Goal: Information Seeking & Learning: Learn about a topic

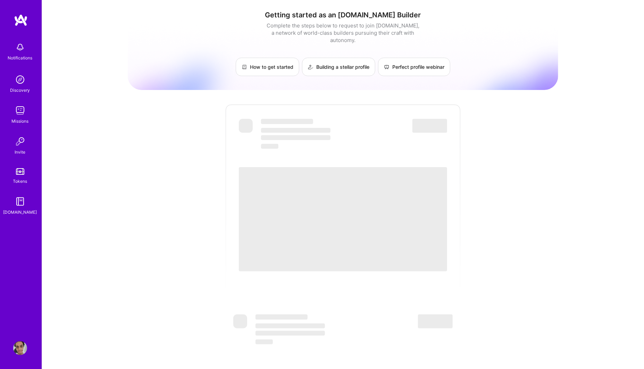
click at [27, 105] on link "Missions" at bounding box center [20, 114] width 43 height 21
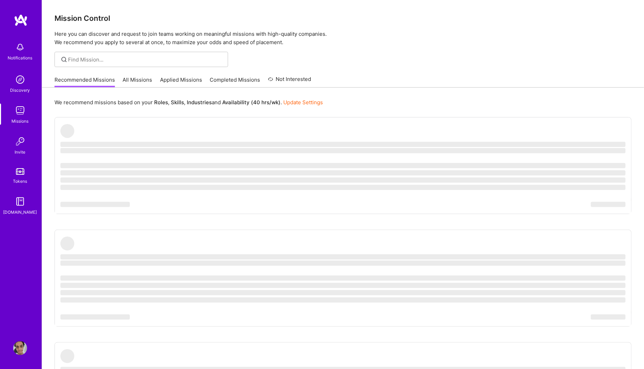
click at [135, 82] on link "All Missions" at bounding box center [138, 81] width 30 height 11
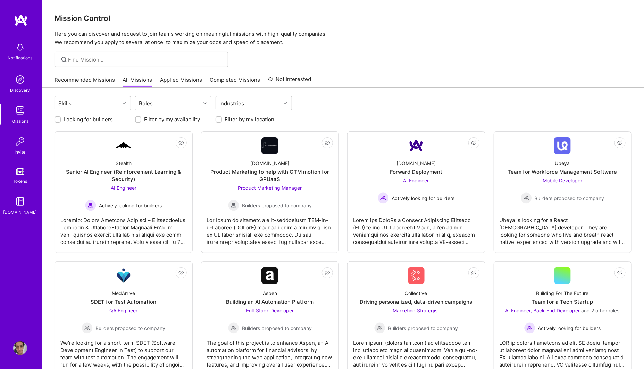
click at [173, 86] on link "Applied Missions" at bounding box center [181, 81] width 42 height 11
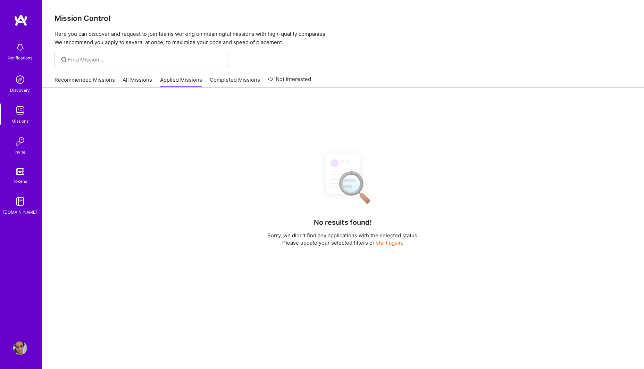
click at [141, 82] on link "All Missions" at bounding box center [138, 81] width 30 height 11
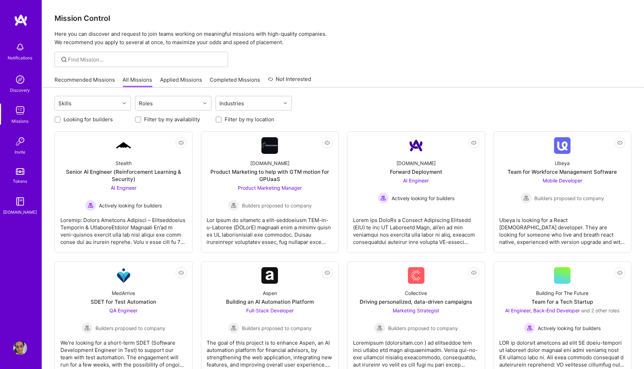
click at [227, 81] on link "Completed Missions" at bounding box center [235, 81] width 50 height 11
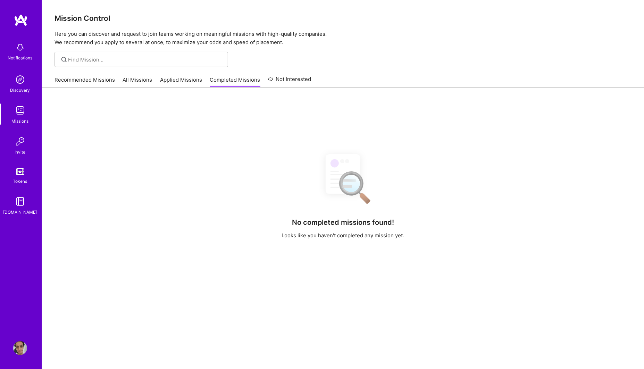
click at [287, 83] on link "Not Interested" at bounding box center [289, 81] width 43 height 13
click at [226, 78] on link "Completed Missions" at bounding box center [235, 81] width 50 height 11
click at [180, 82] on link "Applied Missions" at bounding box center [181, 81] width 42 height 11
click at [147, 76] on link "All Missions" at bounding box center [138, 81] width 30 height 11
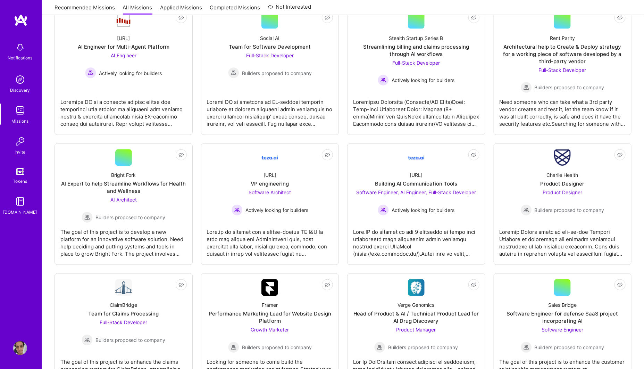
scroll to position [630, 0]
click at [372, 221] on link "Not Interested [URL] Building AI Communication Tools Software Engineer, AI Engi…" at bounding box center [416, 204] width 126 height 110
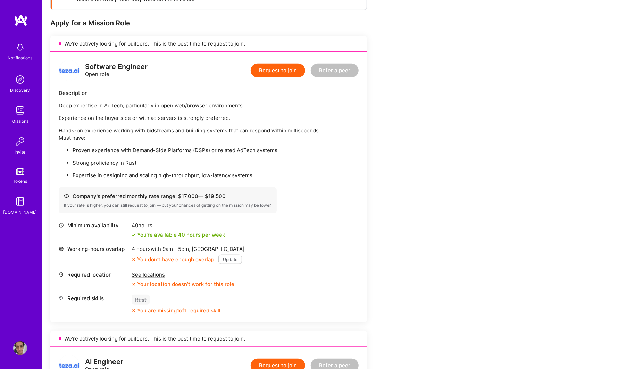
scroll to position [129, 0]
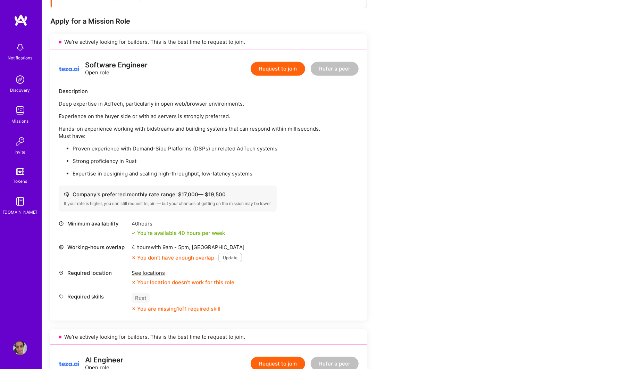
click at [225, 262] on button "Update" at bounding box center [231, 257] width 24 height 9
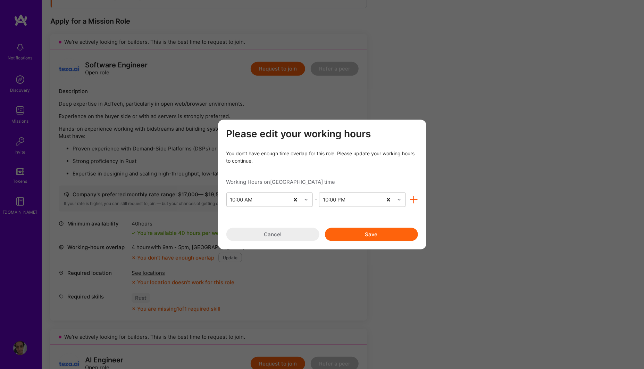
click at [271, 236] on button "Cancel" at bounding box center [272, 234] width 93 height 13
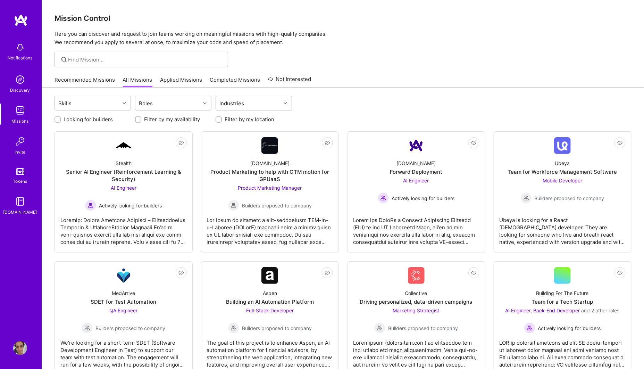
click at [102, 82] on link "Recommended Missions" at bounding box center [85, 81] width 60 height 11
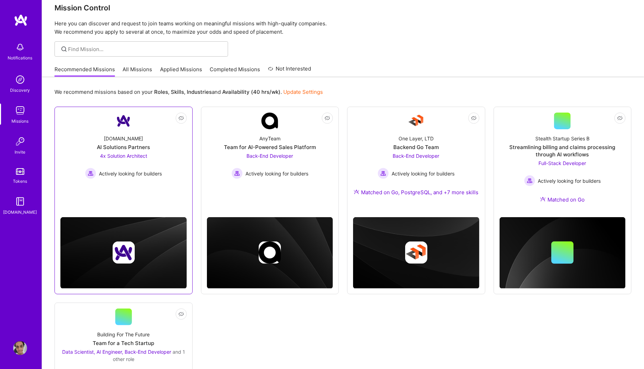
scroll to position [14, 0]
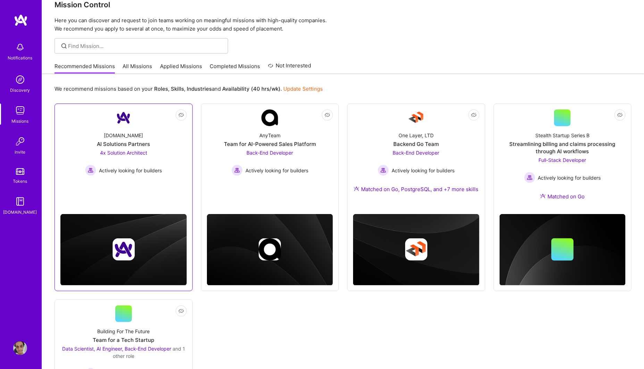
click at [120, 251] on img at bounding box center [124, 249] width 22 height 22
click at [140, 199] on div "Not Interested [DOMAIN_NAME] AI Solutions Partners 4x Solution Architect Active…" at bounding box center [124, 197] width 138 height 187
click at [148, 172] on span "Actively looking for builders" at bounding box center [130, 170] width 63 height 7
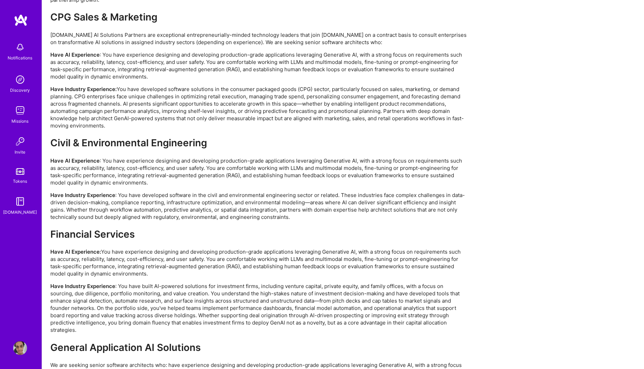
scroll to position [1425, 0]
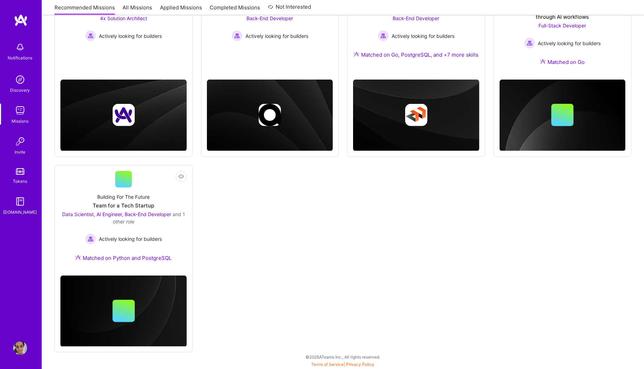
scroll to position [14, 0]
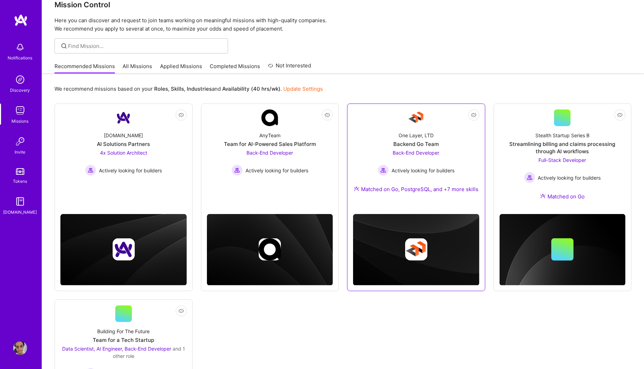
click at [355, 150] on div "One Layer, LTD Backend Go Team Back-End Developer Actively looking for builders…" at bounding box center [416, 163] width 126 height 75
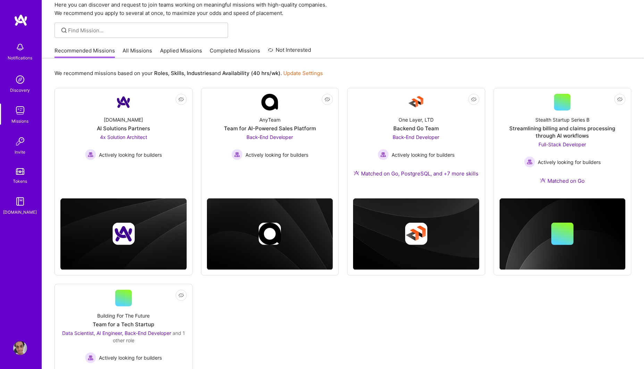
scroll to position [30, 0]
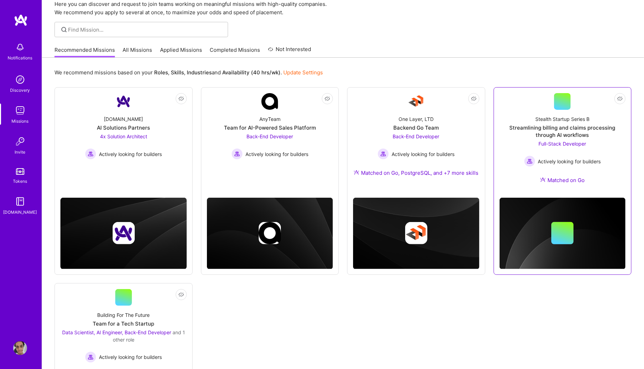
click at [511, 115] on div "Stealth Startup Series B Streamlining billing and claims processing through AI …" at bounding box center [563, 151] width 126 height 82
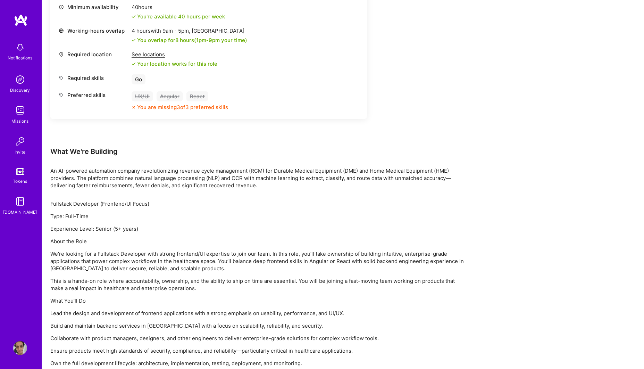
scroll to position [309, 0]
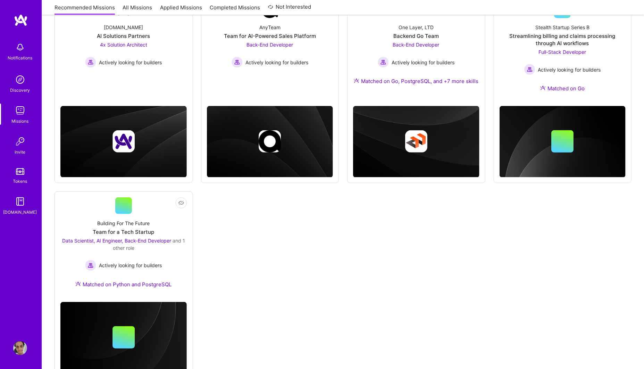
scroll to position [123, 0]
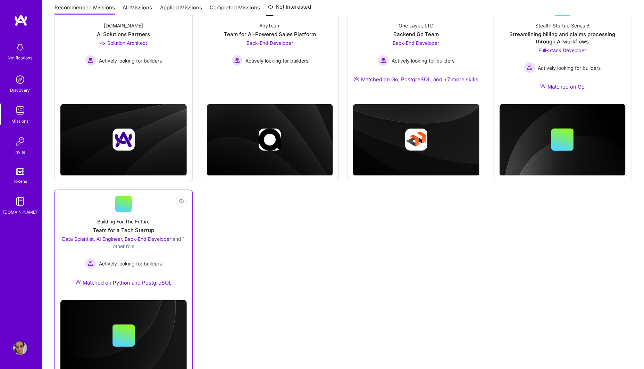
click at [142, 204] on link "Not Interested Building For The Future Team for a Tech Startup Data Scientist, …" at bounding box center [123, 245] width 126 height 99
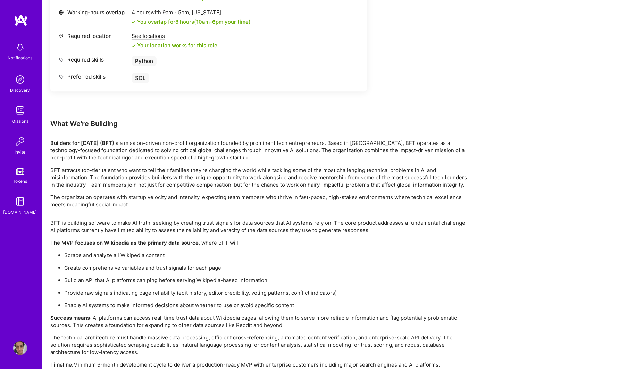
scroll to position [1100, 0]
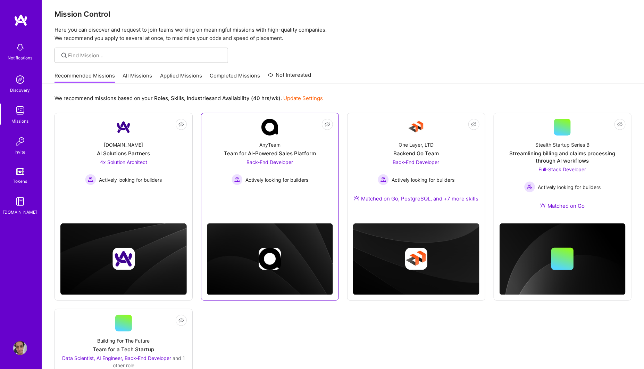
scroll to position [2, 0]
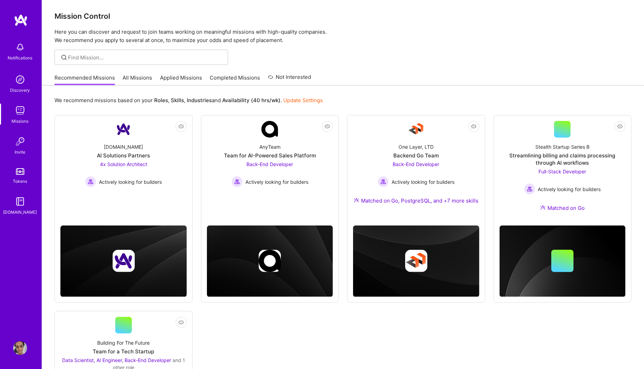
click at [306, 98] on link "Update Settings" at bounding box center [303, 100] width 40 height 7
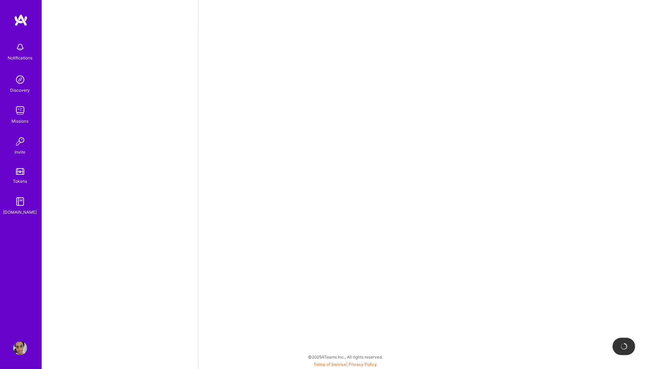
select select "BR"
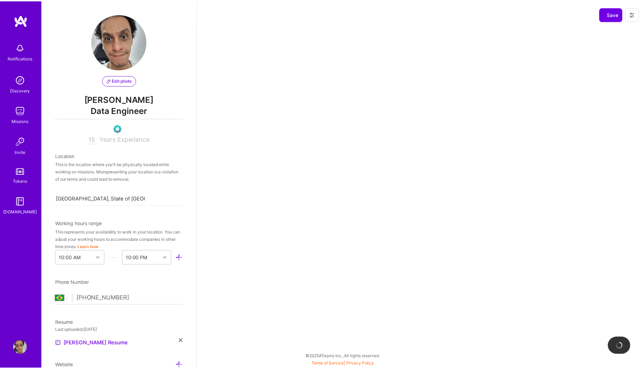
scroll to position [230, 0]
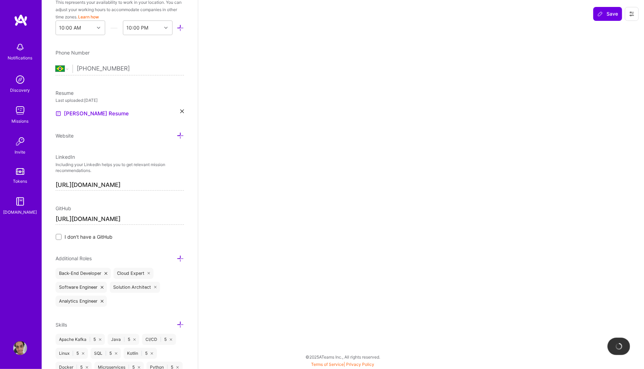
select select "Right Now"
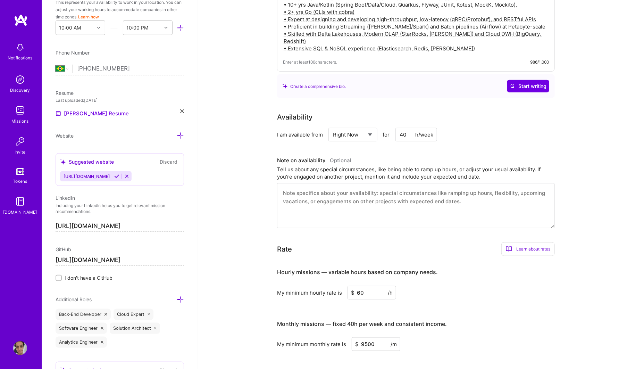
scroll to position [212, 0]
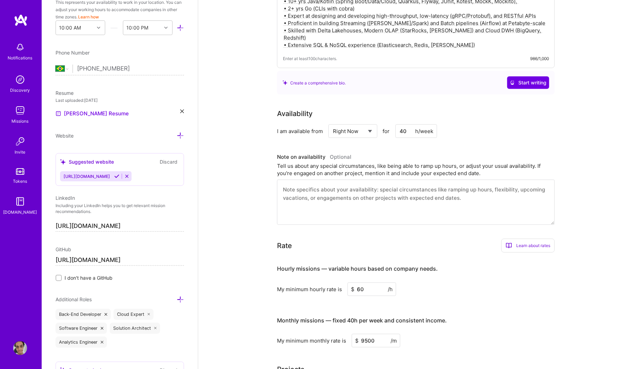
click at [338, 125] on select "Select... Right Now Future Date Not Available" at bounding box center [353, 131] width 40 height 18
click at [403, 124] on input "40" at bounding box center [417, 131] width 42 height 14
drag, startPoint x: 405, startPoint y: 123, endPoint x: 394, endPoint y: 125, distance: 11.0
click at [394, 125] on div "Select... Right Now Future Date Not Available for 40 h/week" at bounding box center [383, 131] width 109 height 14
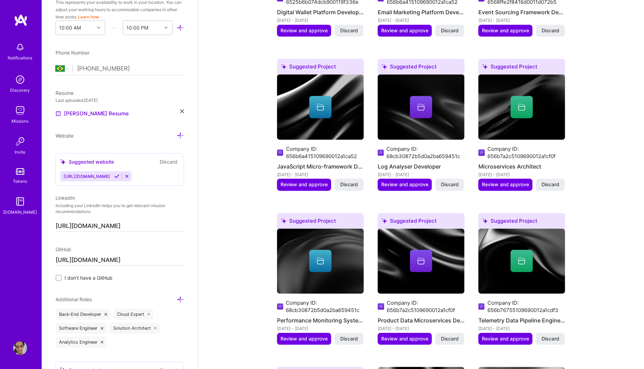
scroll to position [1015, 0]
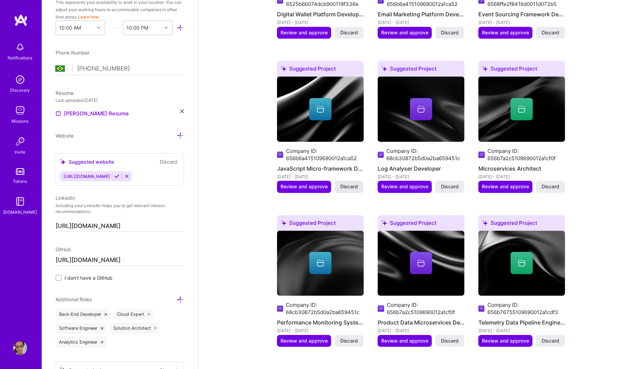
click at [354, 183] on span "Discard" at bounding box center [349, 186] width 18 height 7
click at [351, 183] on span "Discard" at bounding box center [349, 186] width 18 height 7
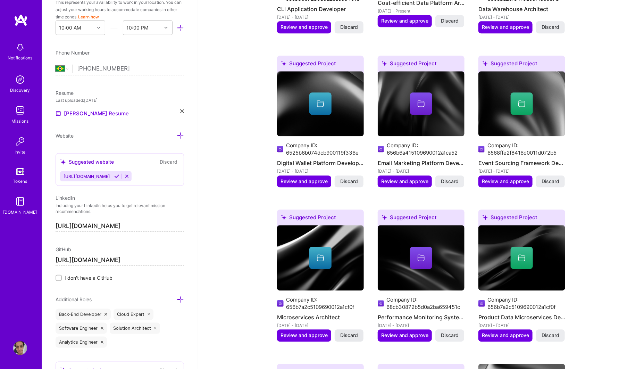
scroll to position [860, 0]
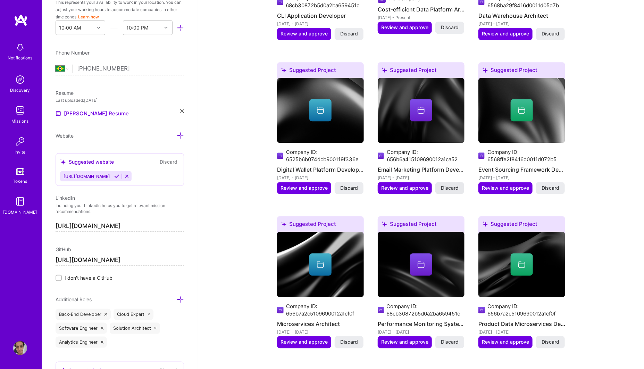
click at [450, 184] on span "Discard" at bounding box center [450, 187] width 18 height 7
click at [351, 184] on span "Discard" at bounding box center [349, 187] width 18 height 7
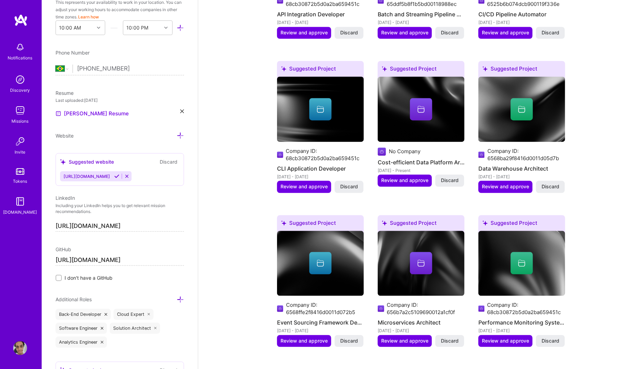
scroll to position [707, 0]
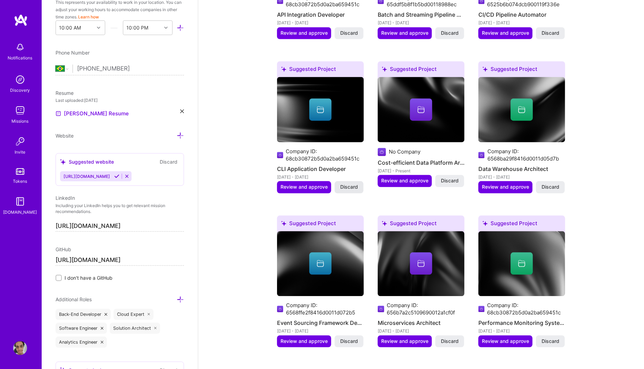
click at [353, 184] on span "Discard" at bounding box center [349, 187] width 18 height 7
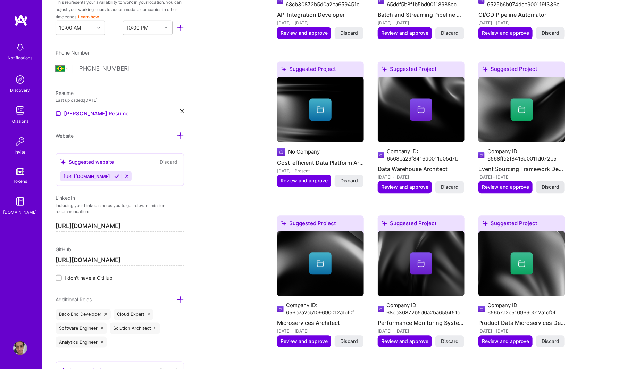
click at [553, 184] on span "Discard" at bounding box center [551, 187] width 18 height 7
click at [348, 338] on span "Discard" at bounding box center [349, 341] width 18 height 7
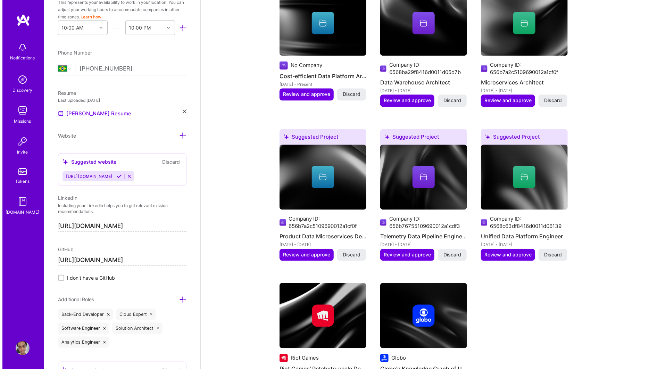
scroll to position [804, 0]
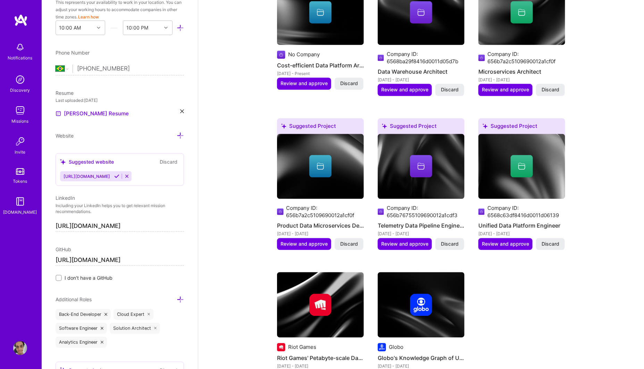
click at [524, 179] on img at bounding box center [522, 166] width 87 height 65
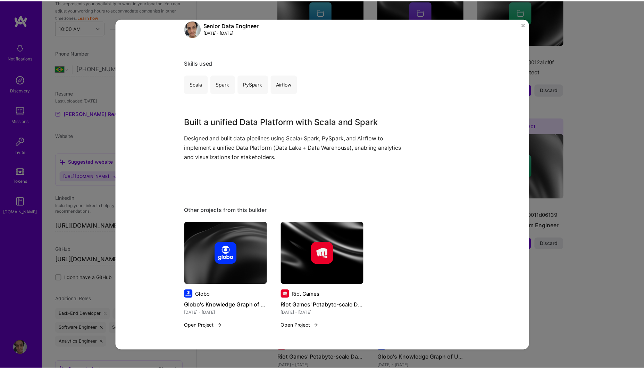
scroll to position [102, 0]
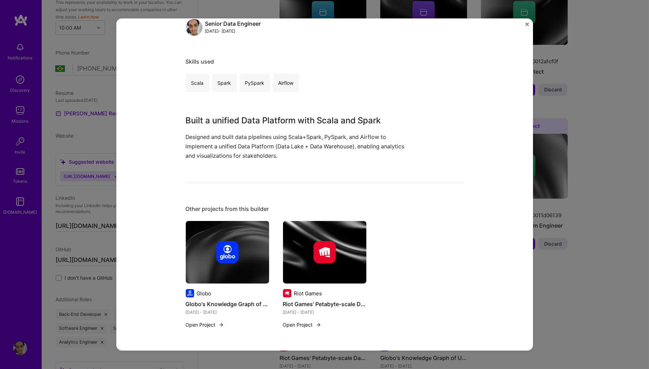
click at [372, 148] on p "Designed and built data pipelines using Scala+Spark, PySpark, and Airflow to im…" at bounding box center [299, 146] width 226 height 28
drag, startPoint x: 377, startPoint y: 148, endPoint x: 365, endPoint y: 155, distance: 14.3
click at [365, 155] on p "Designed and built data pipelines using Scala+Spark, PySpark, and Airflow to im…" at bounding box center [299, 146] width 226 height 28
click at [570, 252] on div "Unified Data Platform Engineer Company ID: 6568c63df8416d0011d06139 Big Data, C…" at bounding box center [324, 184] width 649 height 369
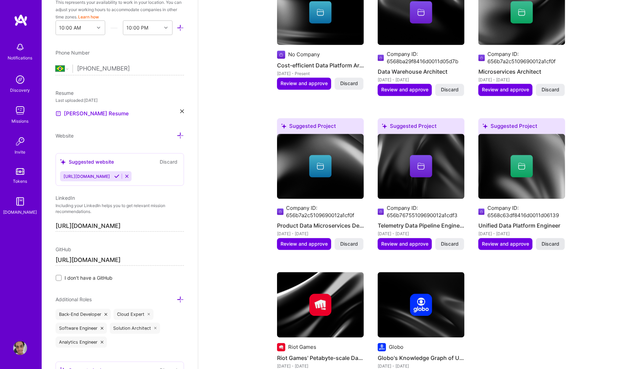
click at [550, 240] on span "Discard" at bounding box center [551, 243] width 18 height 7
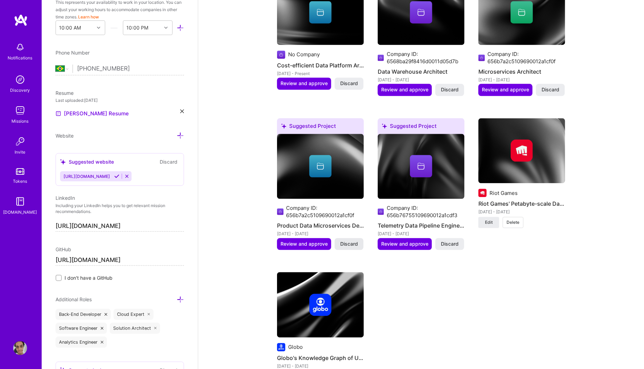
click at [348, 240] on span "Discard" at bounding box center [349, 243] width 18 height 7
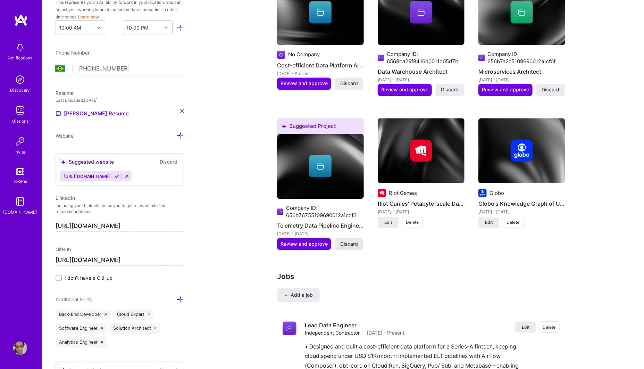
click at [348, 240] on span "Discard" at bounding box center [349, 243] width 18 height 7
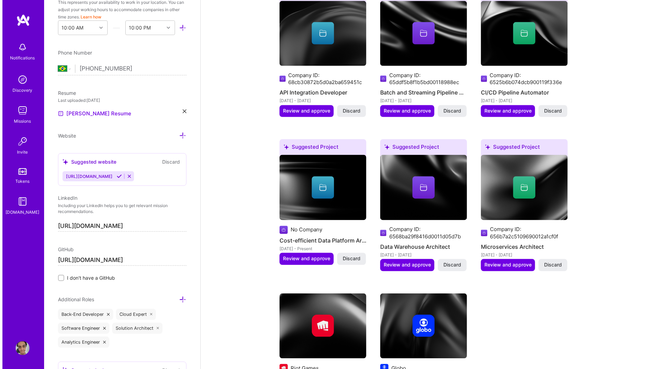
scroll to position [628, 0]
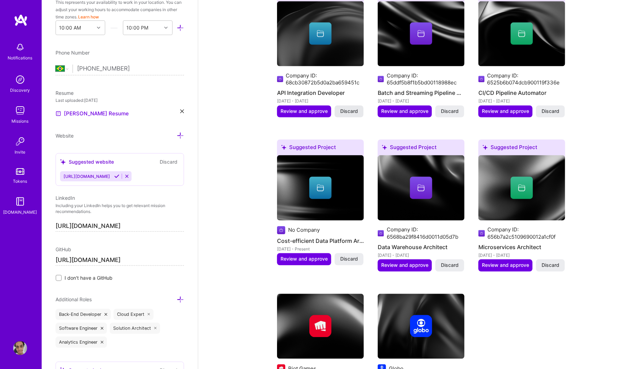
click at [354, 108] on span "Discard" at bounding box center [349, 111] width 18 height 7
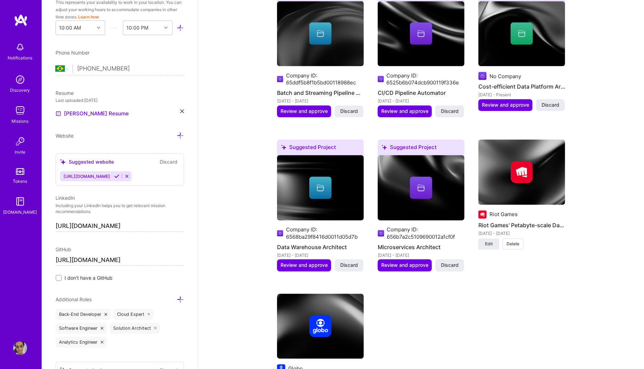
click at [346, 56] on img at bounding box center [320, 33] width 87 height 65
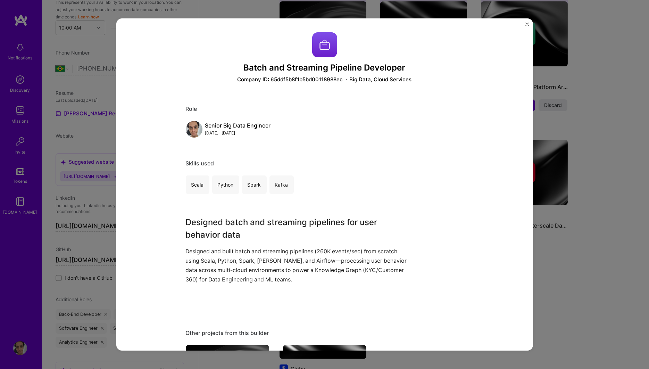
click at [591, 179] on div "Batch and Streaming Pipeline Developer Company ID: 65ddf5b8f1b5bd00118988ec Big…" at bounding box center [324, 184] width 649 height 369
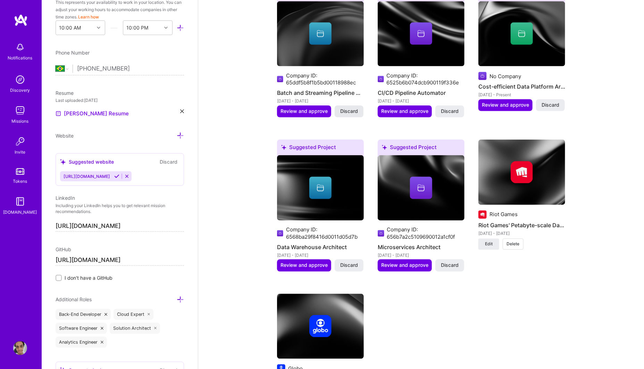
click at [352, 108] on span "Discard" at bounding box center [349, 111] width 18 height 7
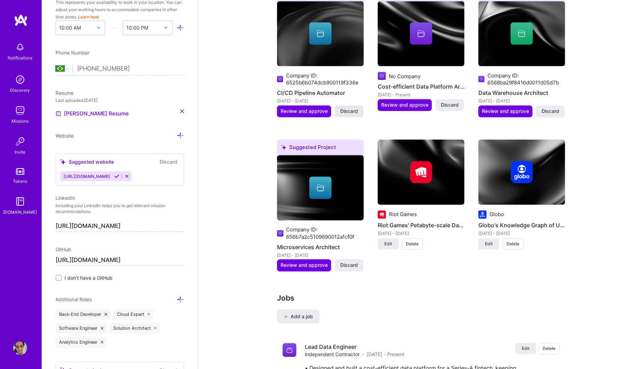
click at [344, 108] on span "Discard" at bounding box center [349, 111] width 18 height 7
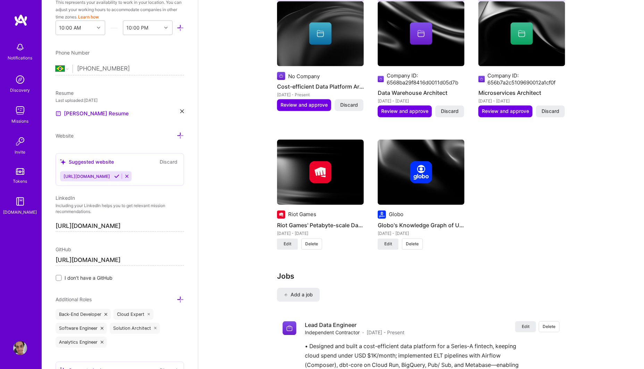
click at [436, 48] on img at bounding box center [421, 33] width 87 height 65
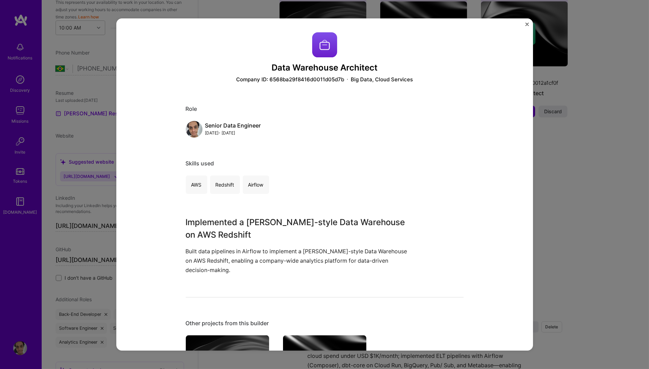
click at [577, 126] on div "Data Warehouse Architect Company ID: 6568ba29f8416d0011d05d7b Big Data, Cloud S…" at bounding box center [324, 184] width 649 height 369
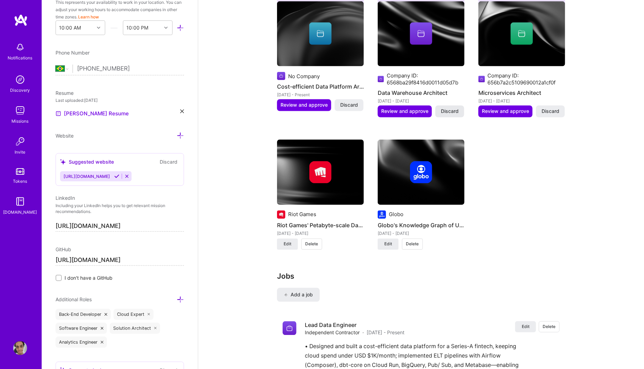
click at [457, 108] on span "Discard" at bounding box center [450, 111] width 18 height 7
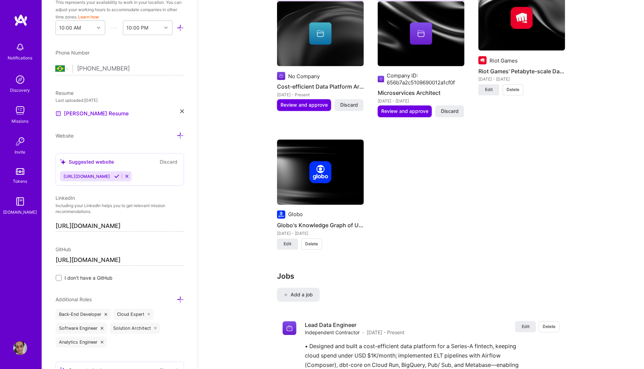
click at [413, 39] on img at bounding box center [421, 33] width 87 height 65
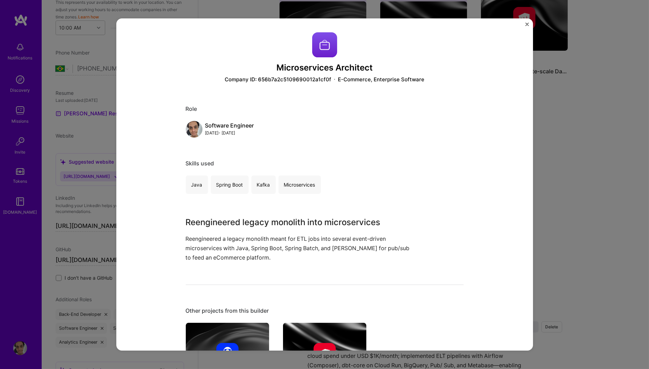
click at [549, 124] on div "Microservices Architect Company ID: 656b7a2c5109690012a1cf0f E-Commerce, Enterp…" at bounding box center [324, 184] width 649 height 369
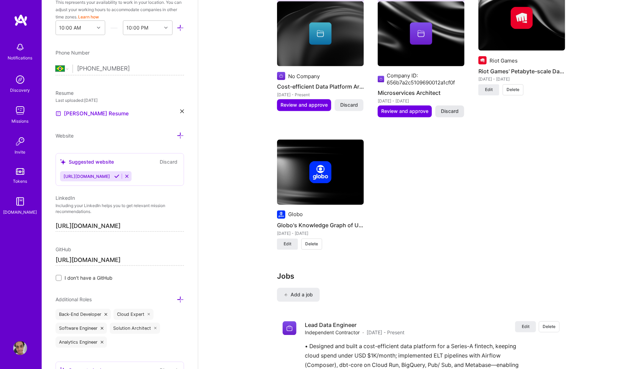
click at [451, 108] on span "Discard" at bounding box center [450, 111] width 18 height 7
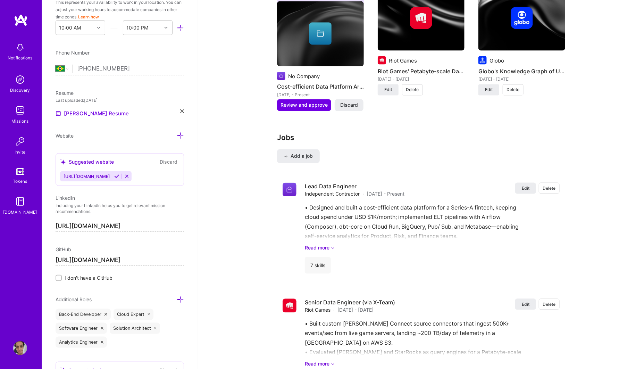
click at [334, 44] on img at bounding box center [320, 33] width 87 height 65
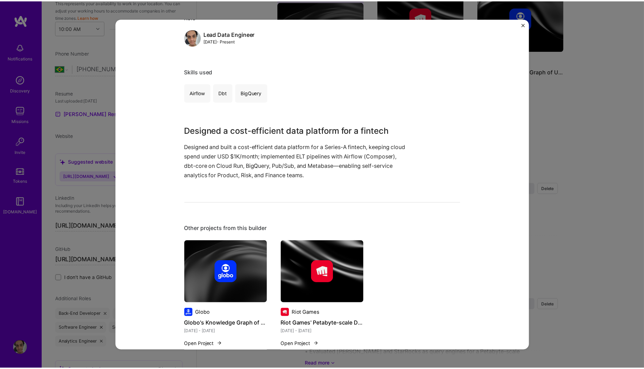
scroll to position [111, 0]
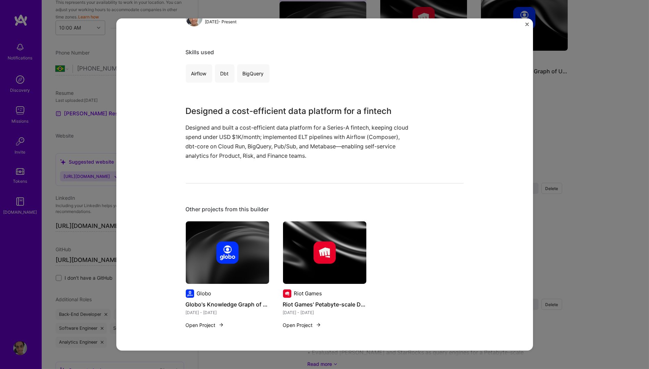
click at [581, 160] on div "Cost-efficient Data Platform Architect Financial Services / Fintech, Big Data R…" at bounding box center [324, 184] width 649 height 369
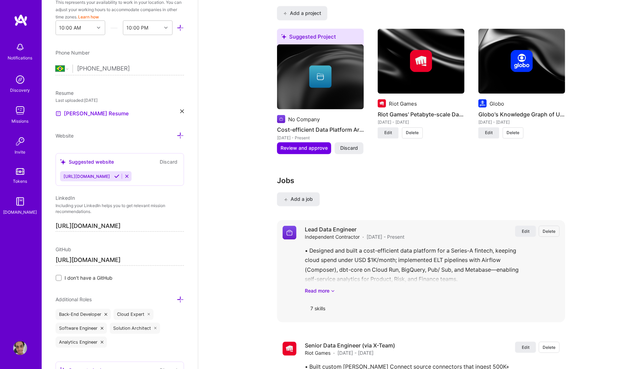
scroll to position [591, 0]
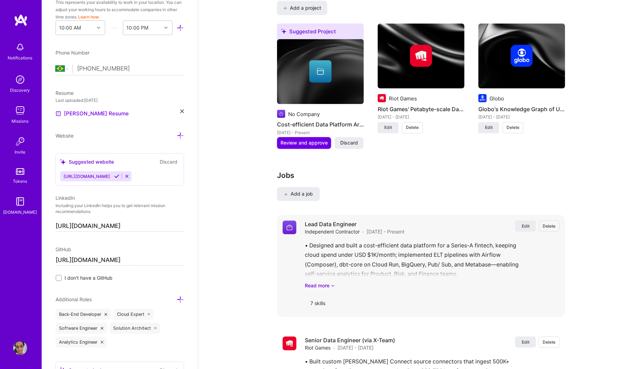
click at [288, 221] on img at bounding box center [290, 228] width 14 height 14
click at [330, 282] on link "Read more" at bounding box center [432, 285] width 255 height 7
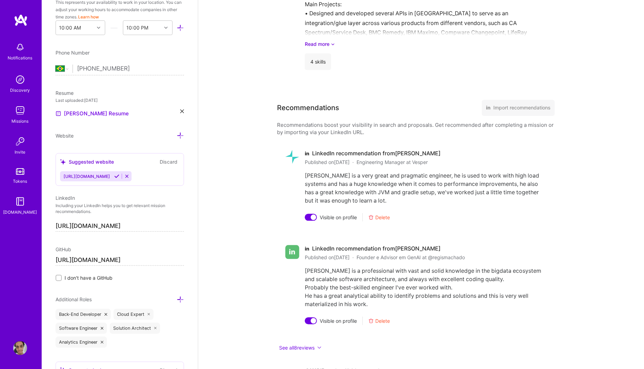
scroll to position [2122, 0]
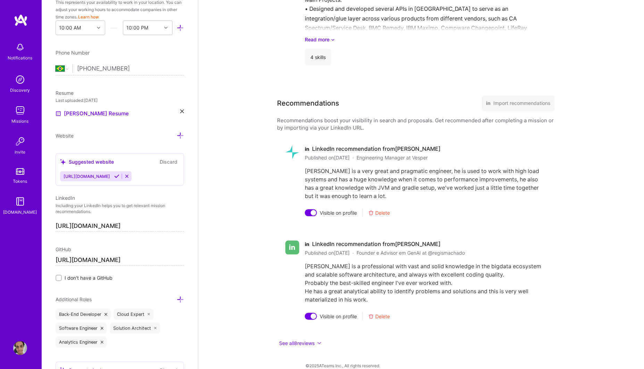
click at [20, 44] on img at bounding box center [20, 47] width 14 height 14
click at [23, 79] on img at bounding box center [20, 80] width 14 height 14
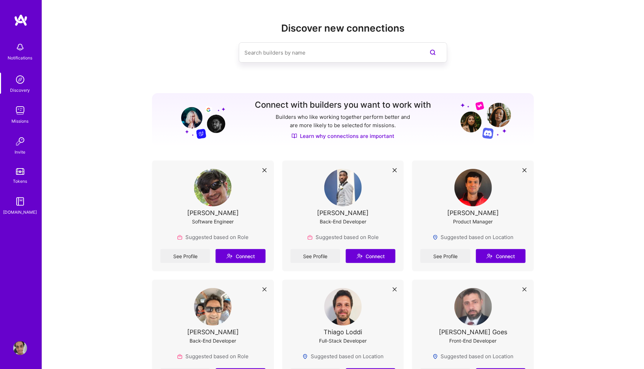
click at [23, 115] on img at bounding box center [20, 111] width 14 height 14
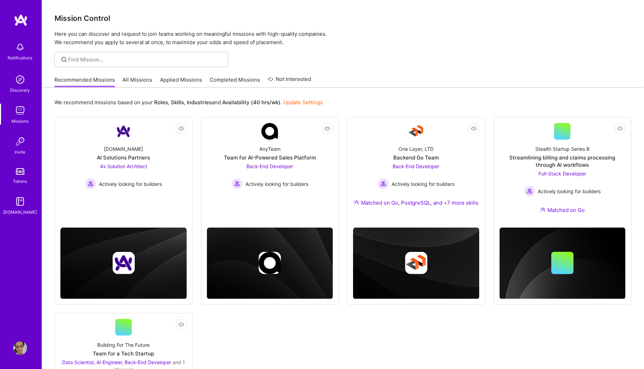
click at [134, 82] on link "All Missions" at bounding box center [138, 81] width 30 height 11
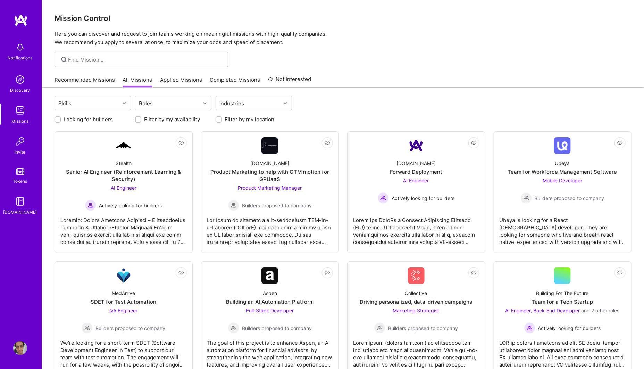
click at [23, 169] on img at bounding box center [20, 171] width 8 height 7
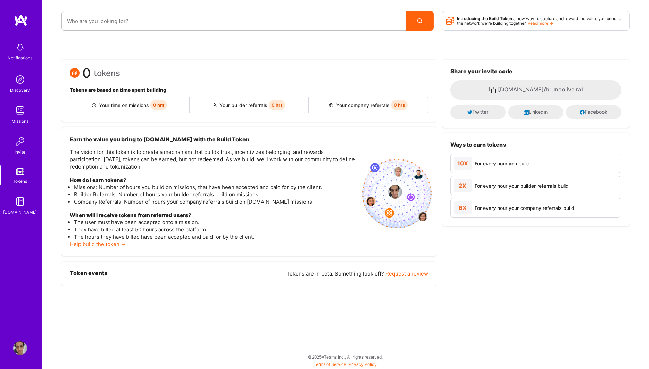
click at [94, 222] on li "The user must have been accepted onto a mission." at bounding box center [215, 222] width 283 height 7
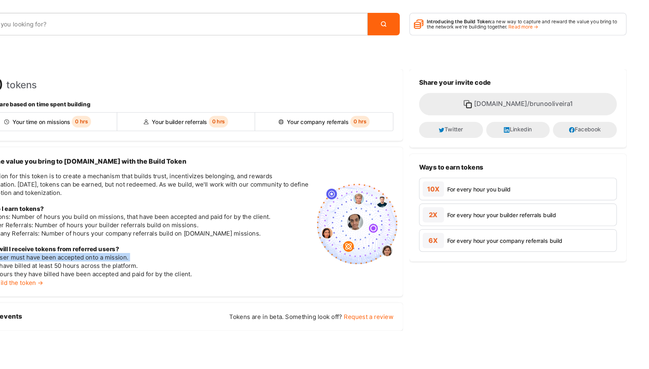
click at [551, 23] on link "Read more →" at bounding box center [541, 22] width 26 height 5
click at [534, 23] on link "Read more →" at bounding box center [541, 22] width 26 height 5
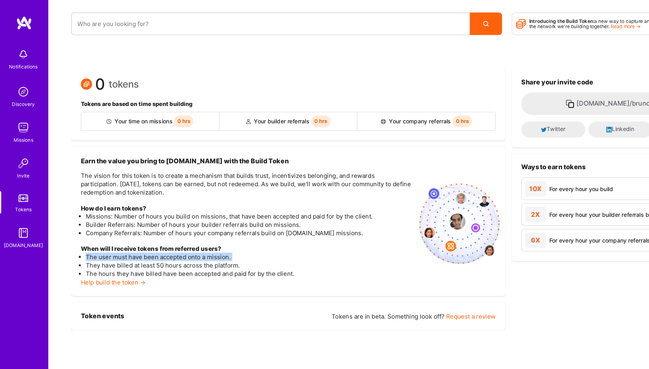
click at [13, 142] on img at bounding box center [20, 141] width 14 height 14
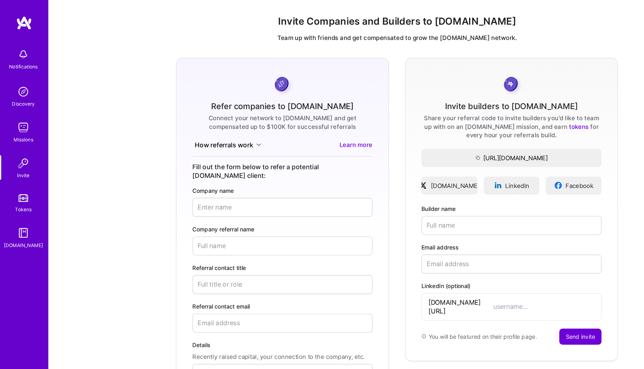
click at [21, 119] on div "Missions" at bounding box center [20, 120] width 17 height 7
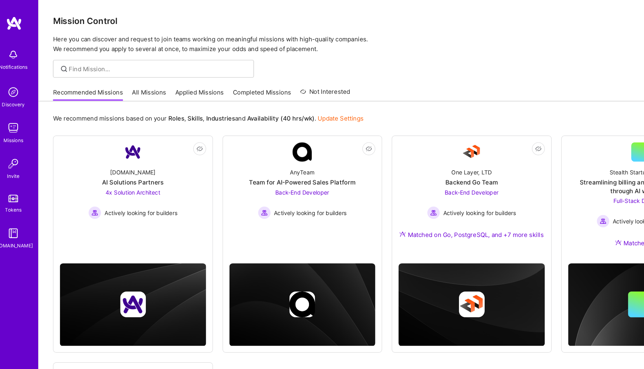
click at [18, 93] on div "Discovery" at bounding box center [20, 89] width 20 height 7
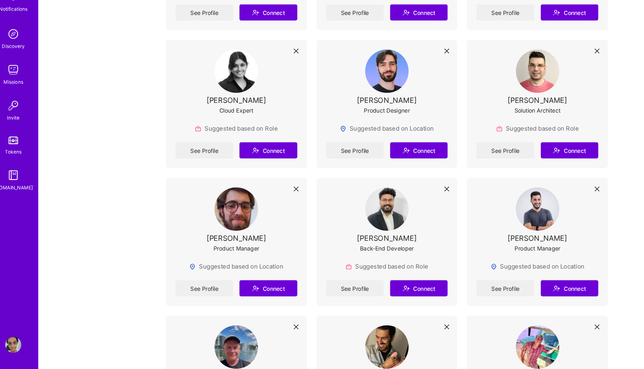
scroll to position [2726, 0]
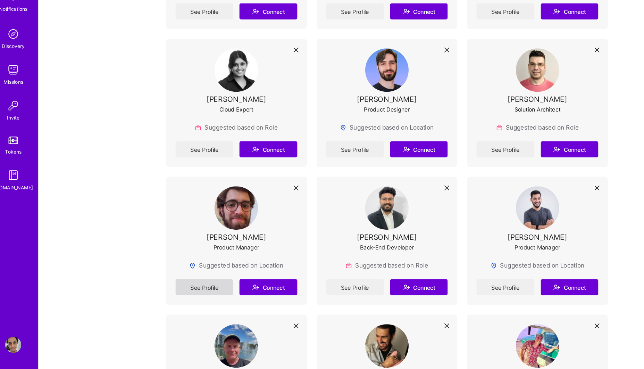
click at [192, 291] on link "See Profile" at bounding box center [185, 298] width 50 height 14
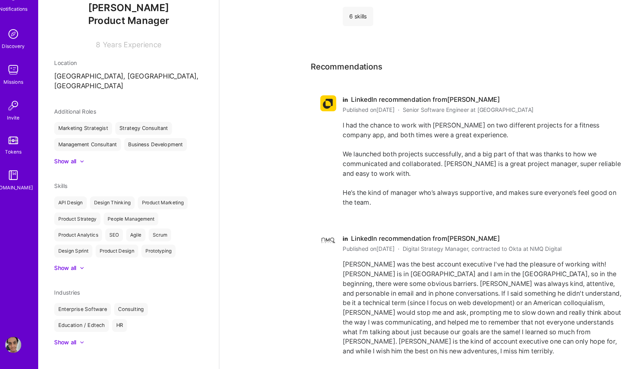
scroll to position [1116, 0]
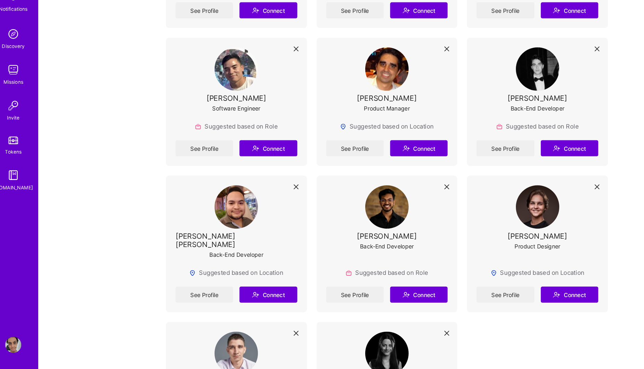
scroll to position [3205, 0]
